Goal: Check status: Check status

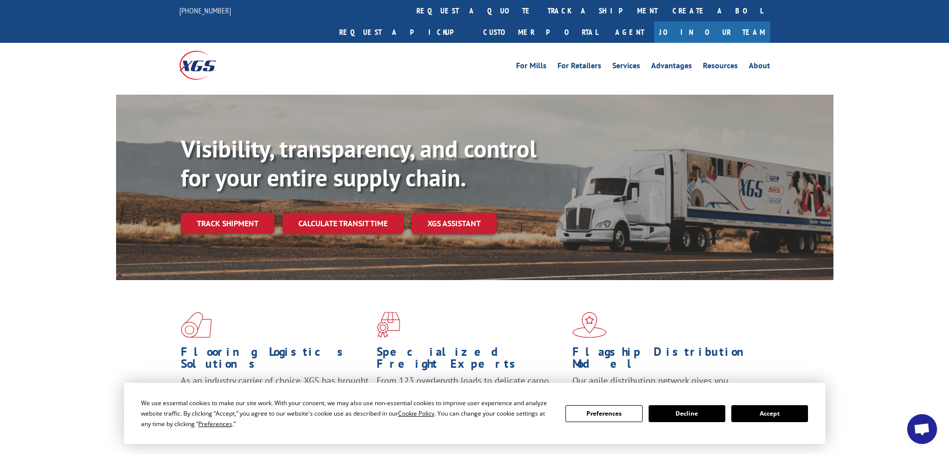
click at [753, 410] on button "Accept" at bounding box center [770, 413] width 77 height 17
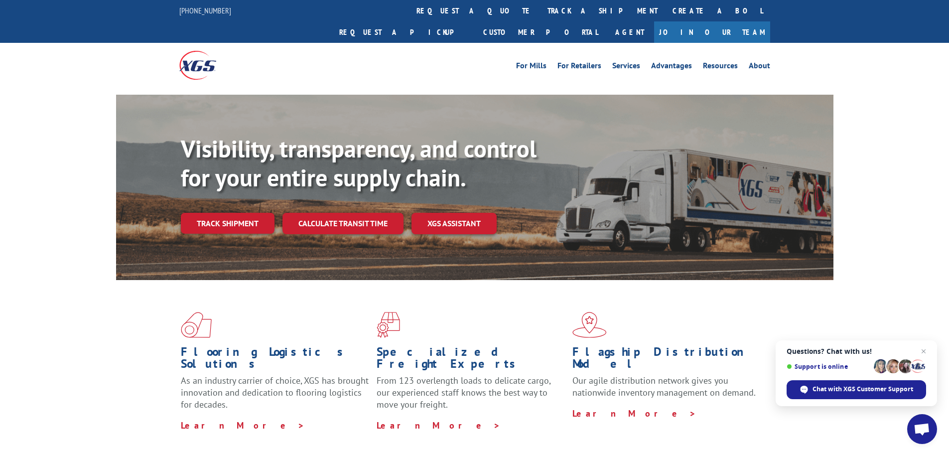
click at [239, 213] on link "Track shipment" at bounding box center [228, 223] width 94 height 21
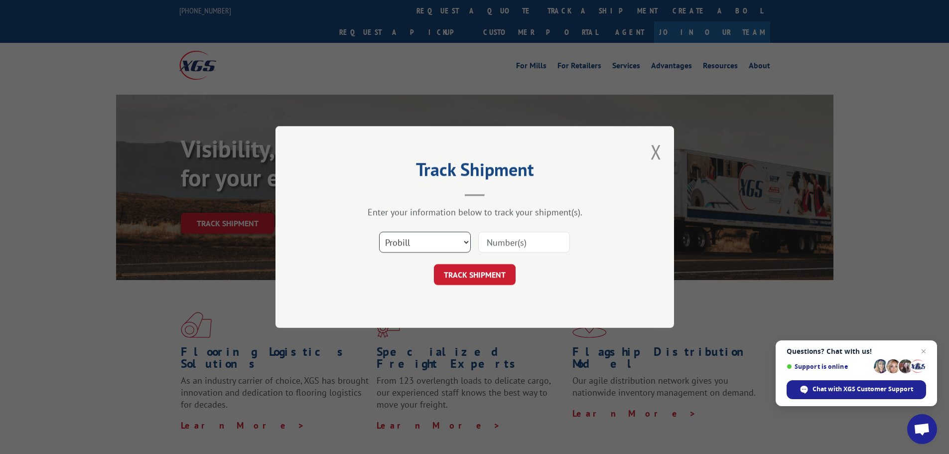
click at [407, 239] on select "Select category... Probill BOL PO" at bounding box center [425, 242] width 92 height 21
select select "bol"
click at [379, 232] on select "Select category... Probill BOL PO" at bounding box center [425, 242] width 92 height 21
click at [498, 244] on input at bounding box center [524, 242] width 92 height 21
type input "2844109"
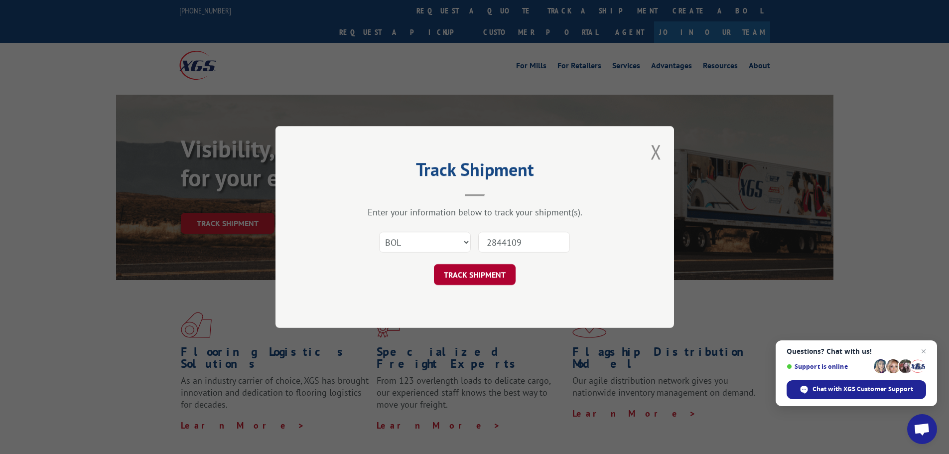
click at [481, 267] on button "TRACK SHIPMENT" at bounding box center [475, 274] width 82 height 21
